Goal: Find specific page/section: Find specific page/section

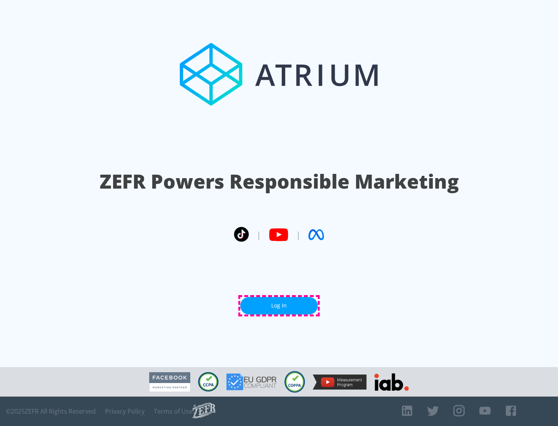
click at [279, 306] on link "Log In" at bounding box center [279, 305] width 78 height 17
